Goal: Transaction & Acquisition: Purchase product/service

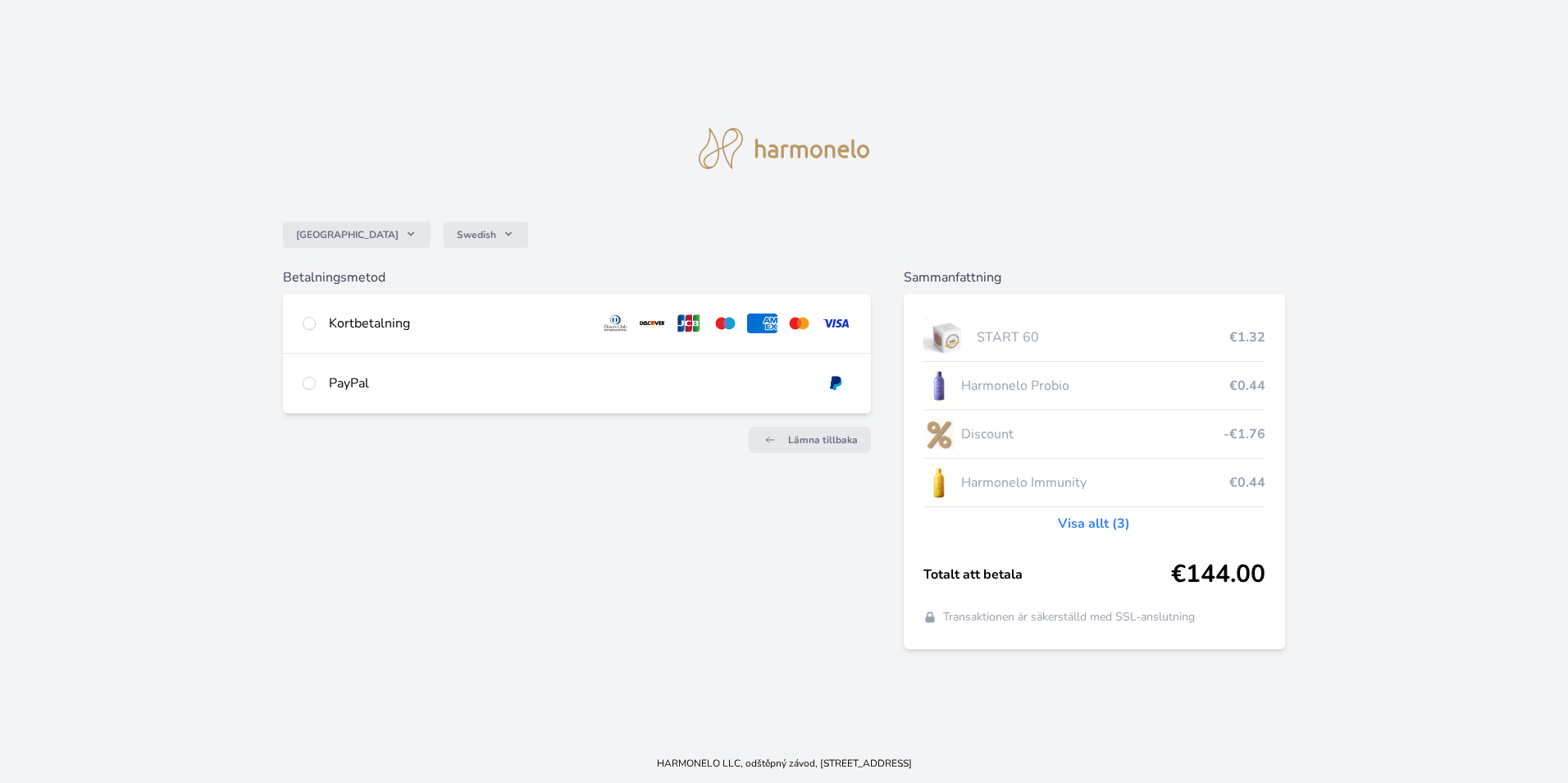
click at [357, 320] on div "Kortbetalning" at bounding box center [457, 323] width 257 height 20
radio input "true"
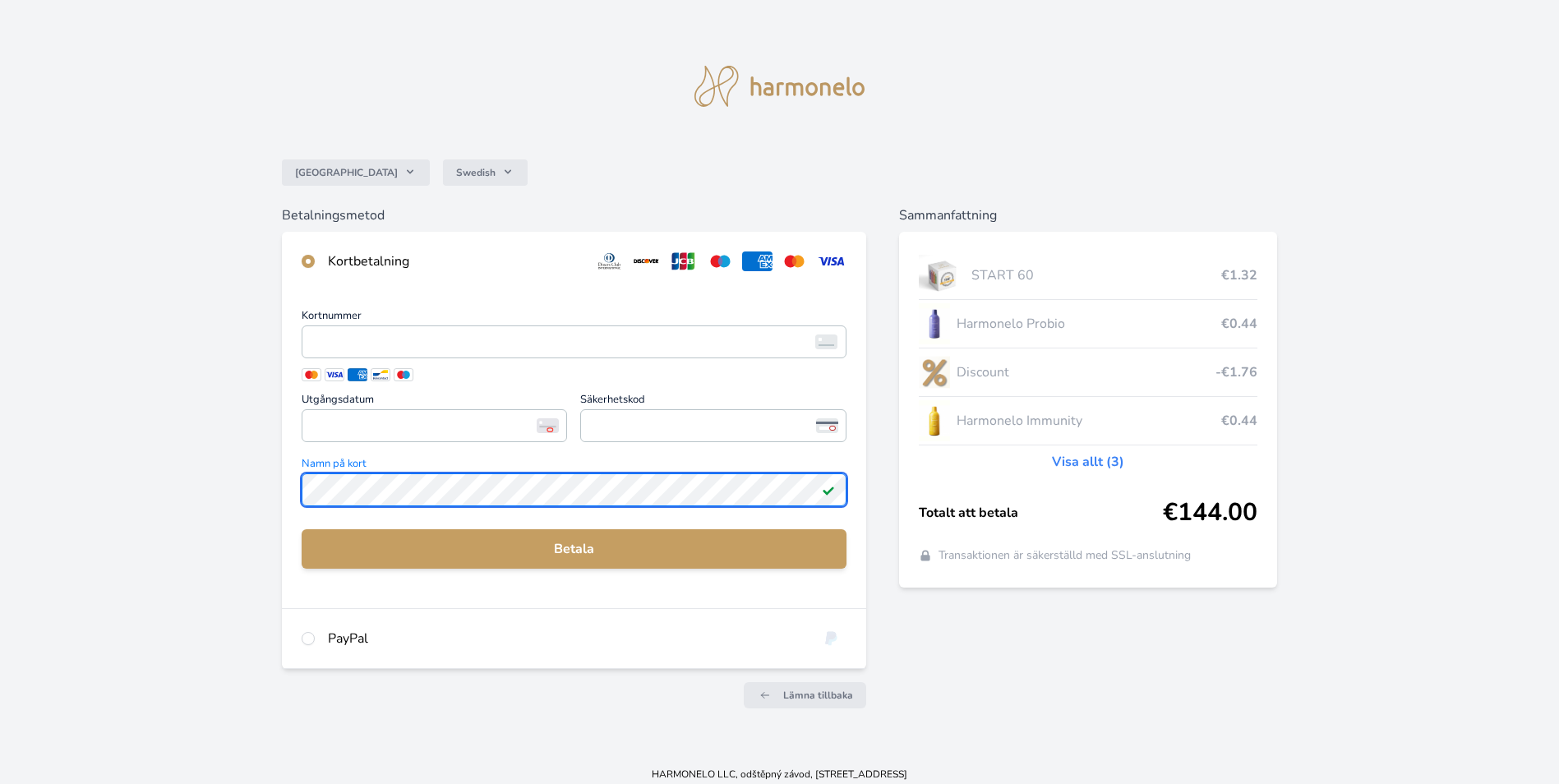
click at [203, 467] on div "Sverige Swedish Betalningsmetod Kortbetalning Kortnummer <p>Your browser does n…" at bounding box center [780, 376] width 1559 height 754
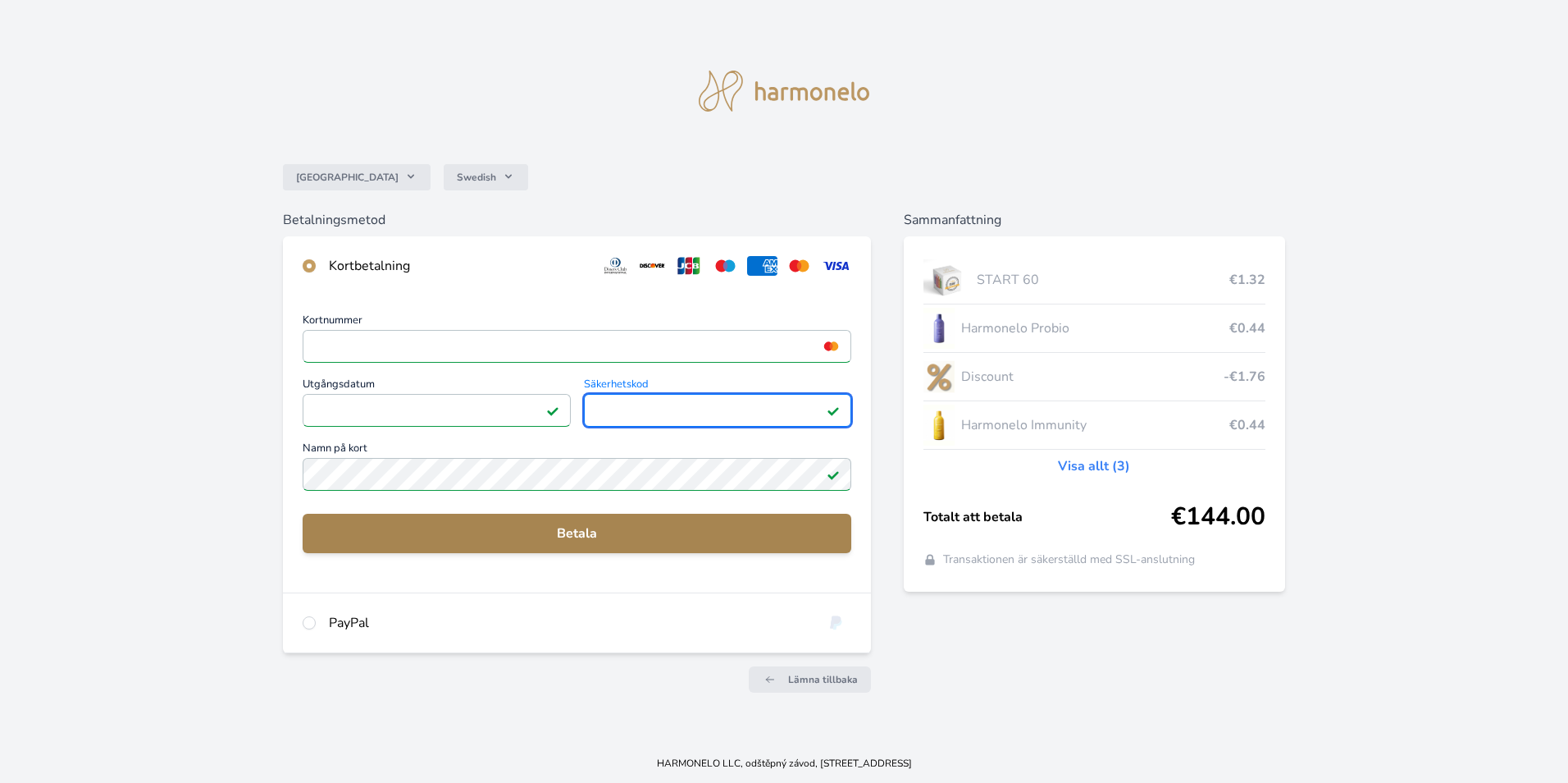
click at [518, 531] on span "Betala" at bounding box center [576, 533] width 523 height 20
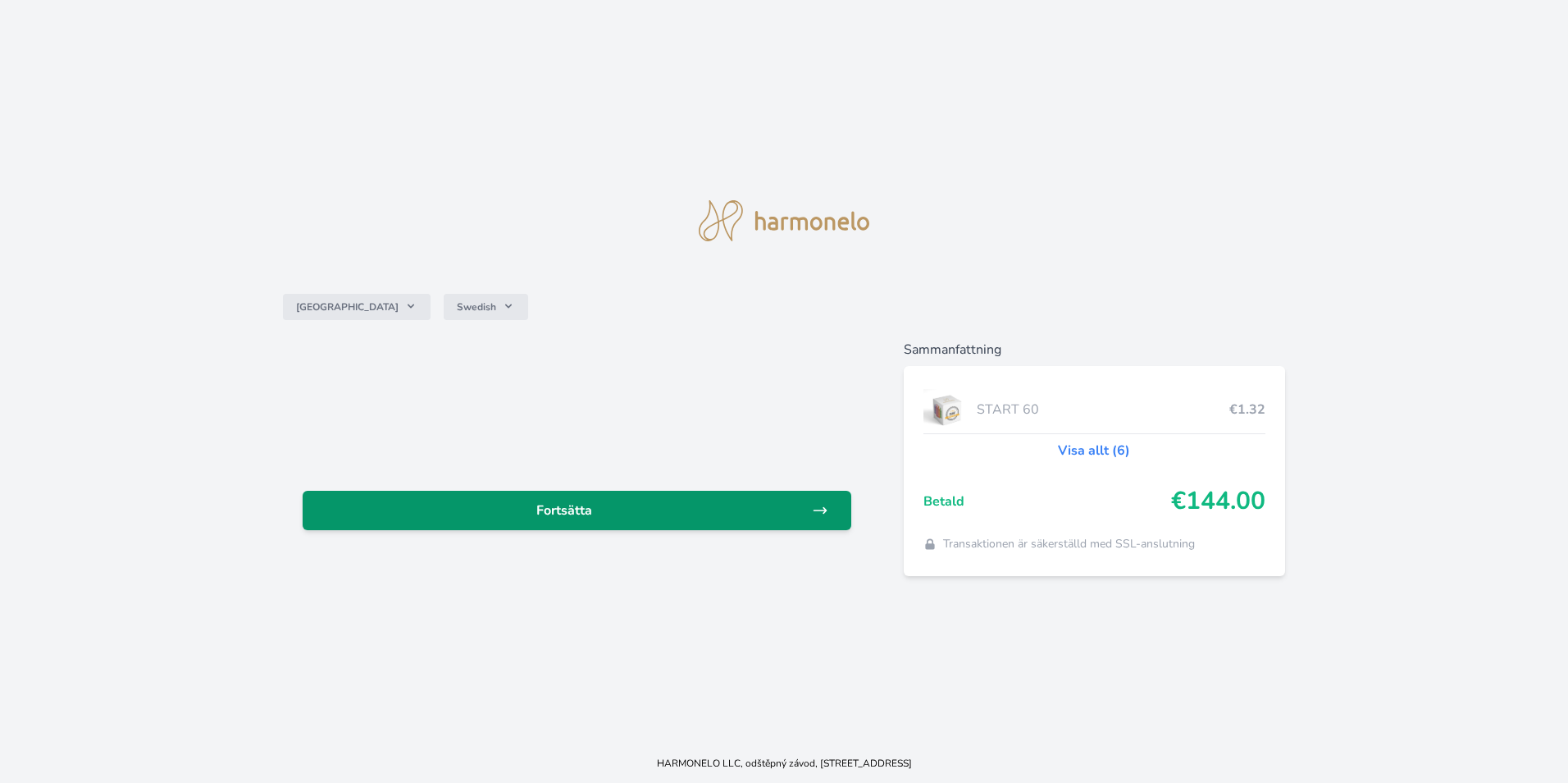
click at [572, 505] on span "Fortsätta" at bounding box center [563, 510] width 496 height 20
